Goal: Navigation & Orientation: Find specific page/section

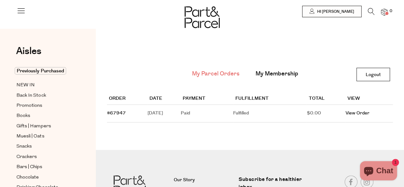
click at [384, 15] on img at bounding box center [384, 12] width 6 height 7
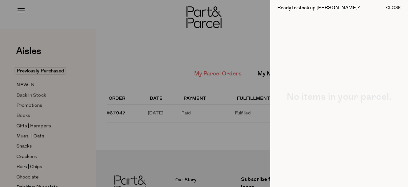
click at [389, 6] on div "Close" at bounding box center [393, 8] width 15 height 4
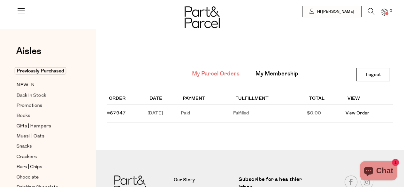
click at [383, 12] on img at bounding box center [384, 12] width 6 height 7
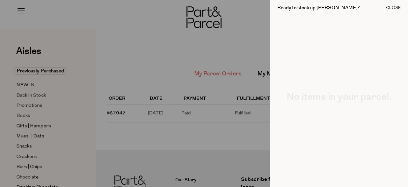
click at [388, 10] on div "Close" at bounding box center [393, 8] width 15 height 4
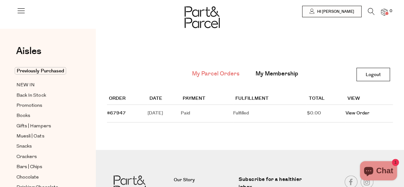
click at [208, 73] on link "My Parcel Orders" at bounding box center [216, 74] width 48 height 8
